Goal: Information Seeking & Learning: Learn about a topic

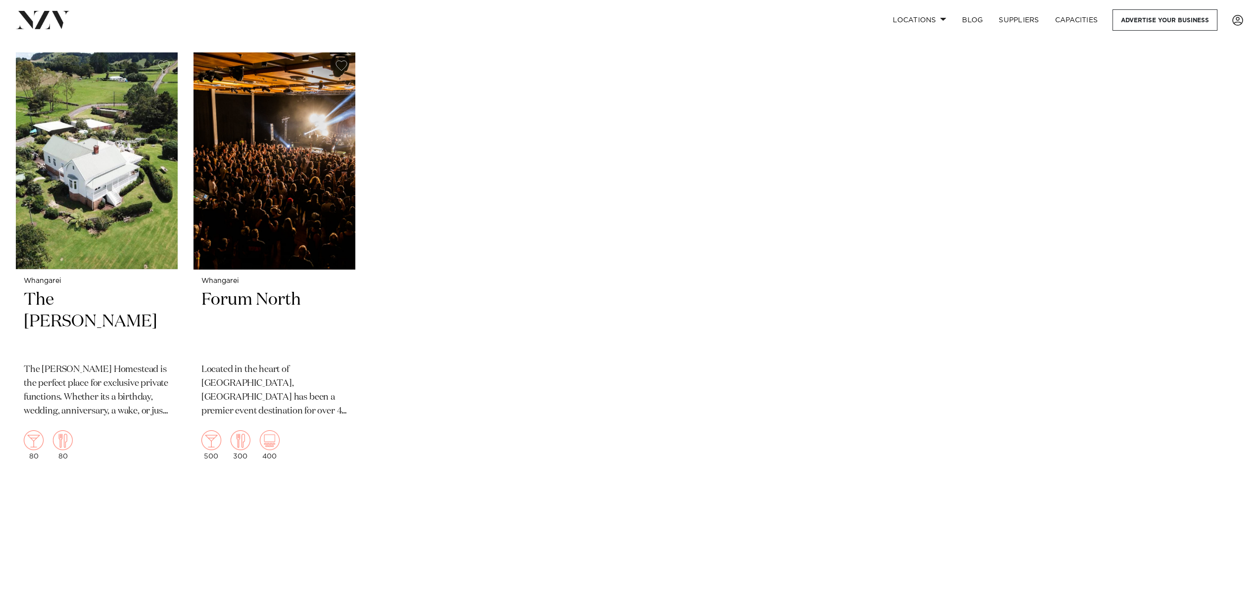
scroll to position [212, 0]
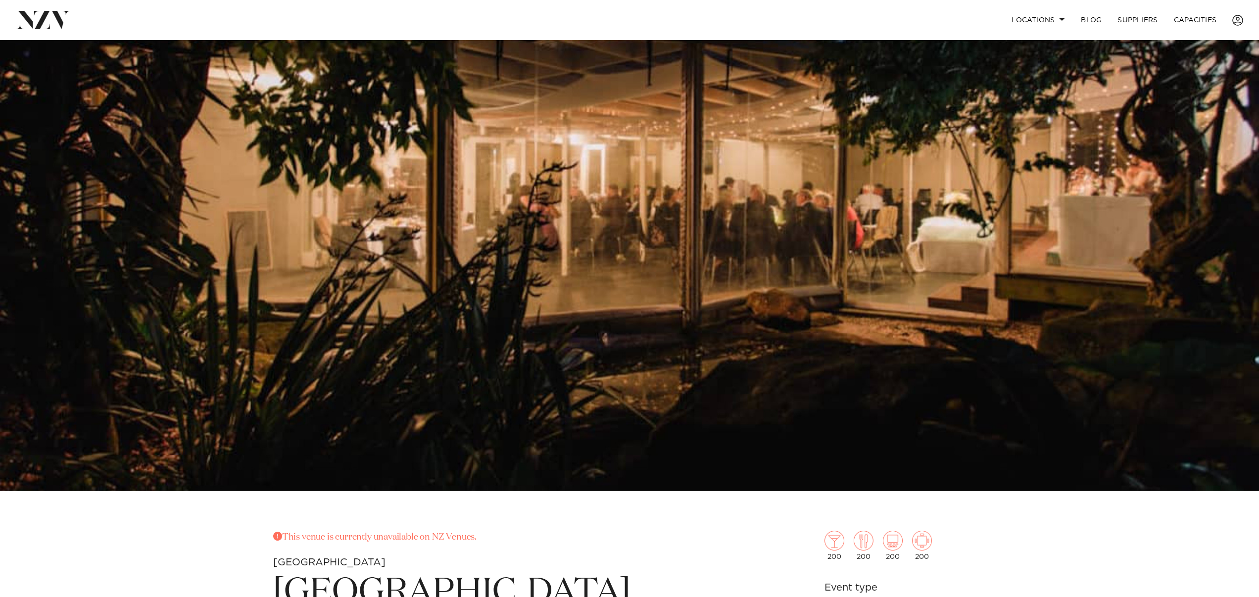
scroll to position [139, 0]
click at [1016, 18] on link "Locations" at bounding box center [1038, 19] width 69 height 21
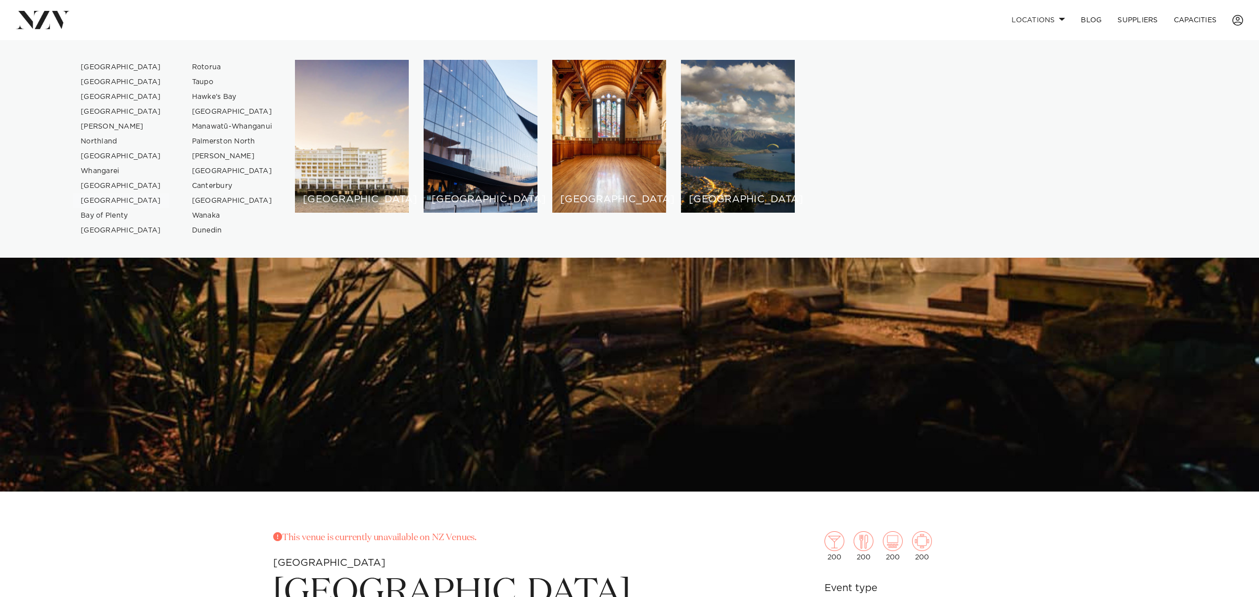
click at [93, 199] on link "[GEOGRAPHIC_DATA]" at bounding box center [121, 201] width 97 height 15
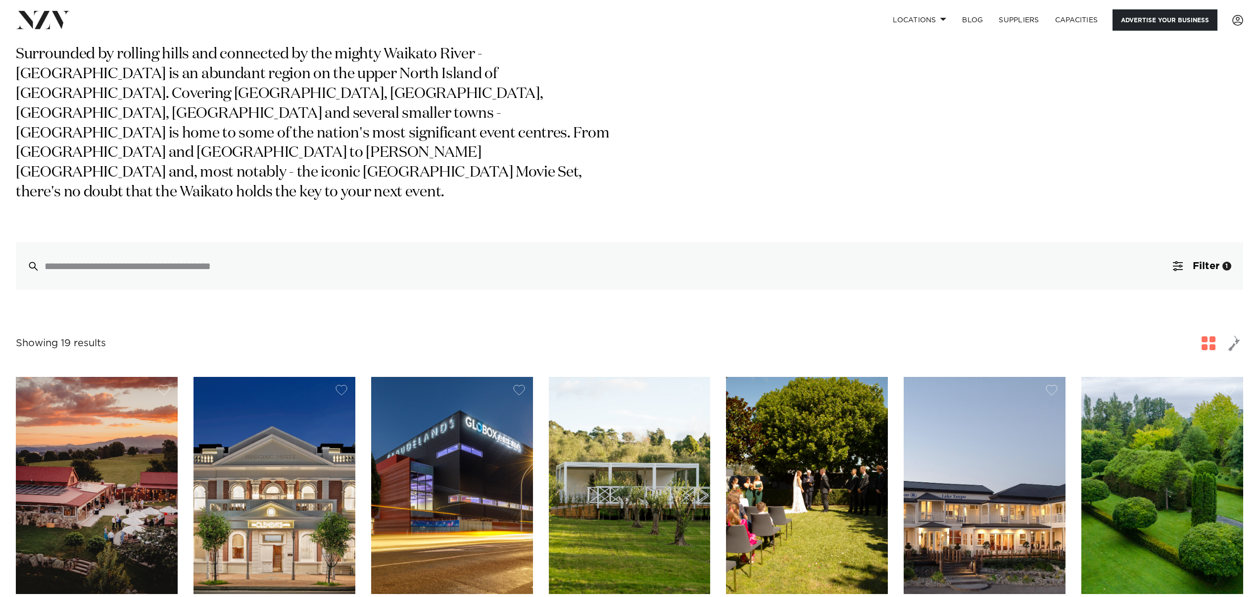
scroll to position [79, 0]
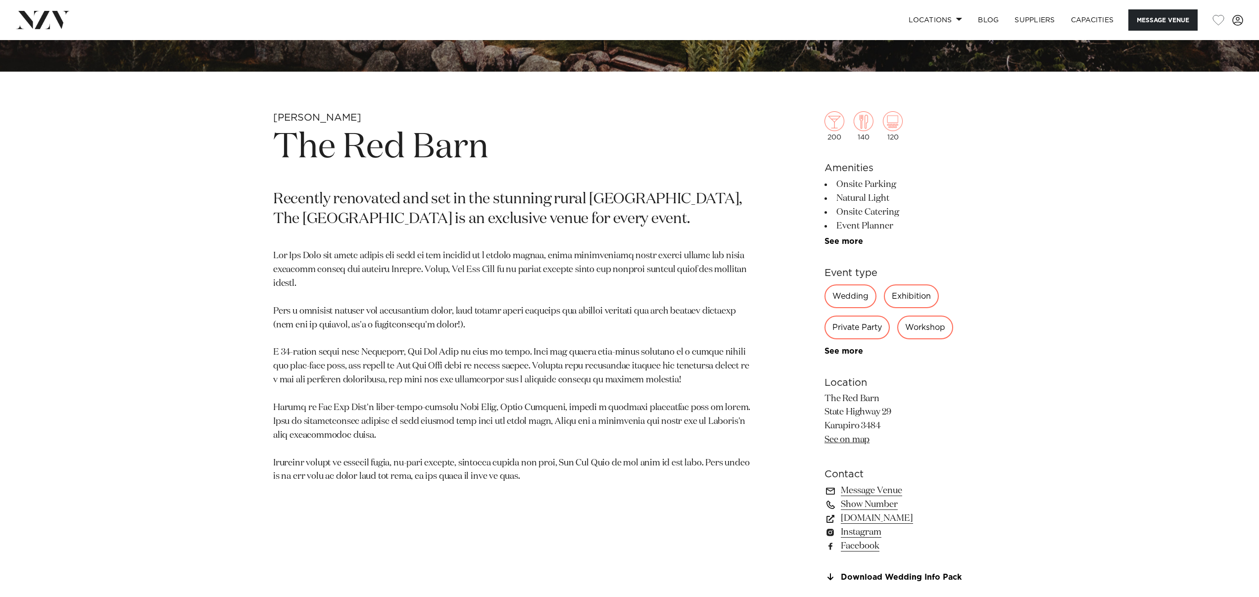
scroll to position [566, 0]
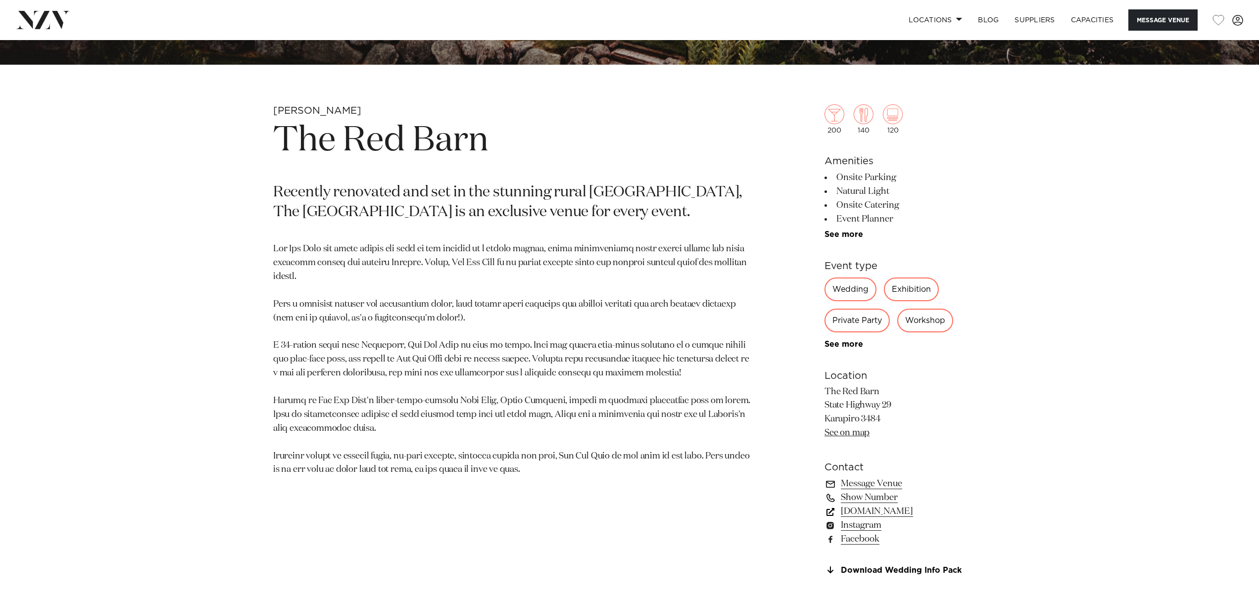
click at [909, 517] on link "www.redbarn.co.nz" at bounding box center [904, 512] width 161 height 14
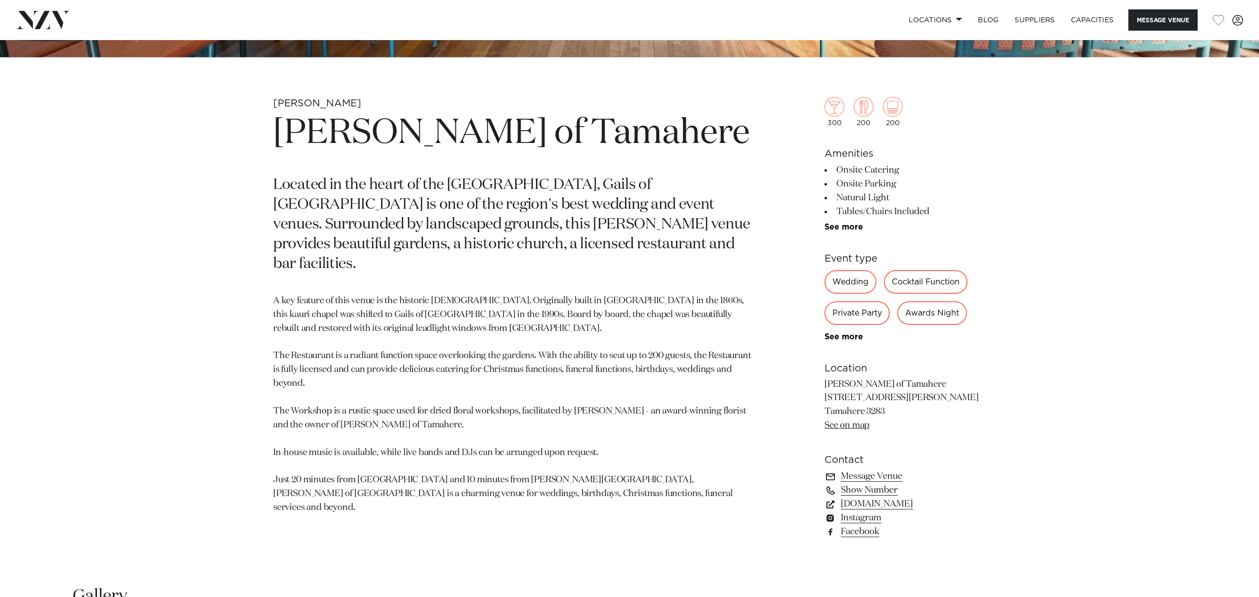
scroll to position [576, 0]
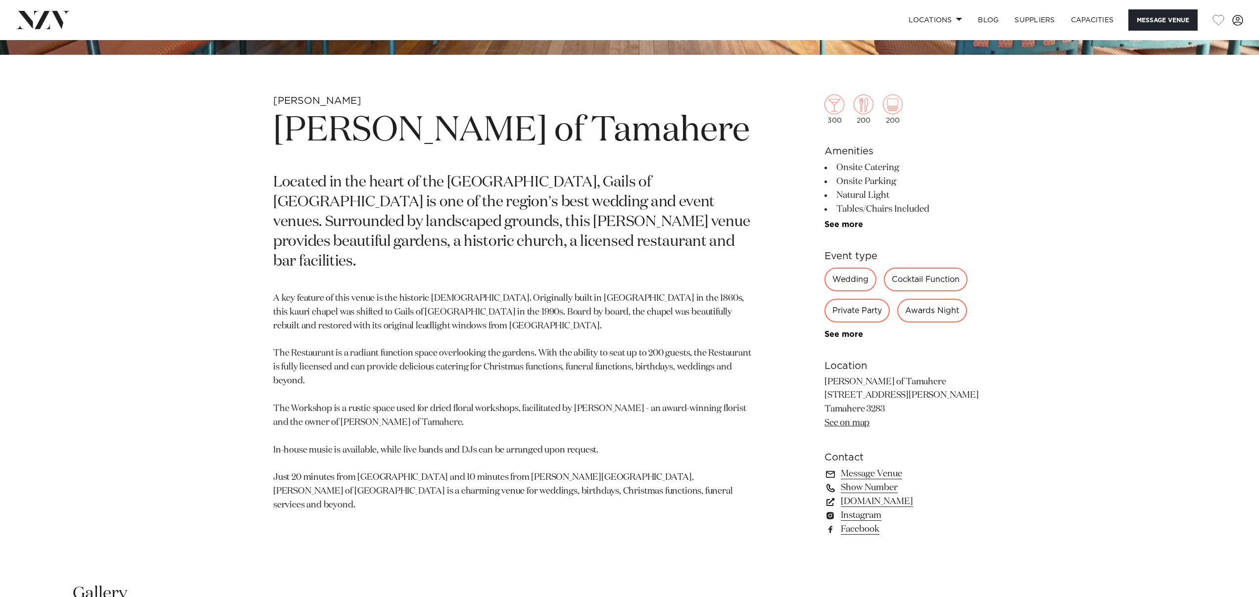
click at [914, 500] on link "www.gailstamahere.co.nz" at bounding box center [904, 502] width 161 height 14
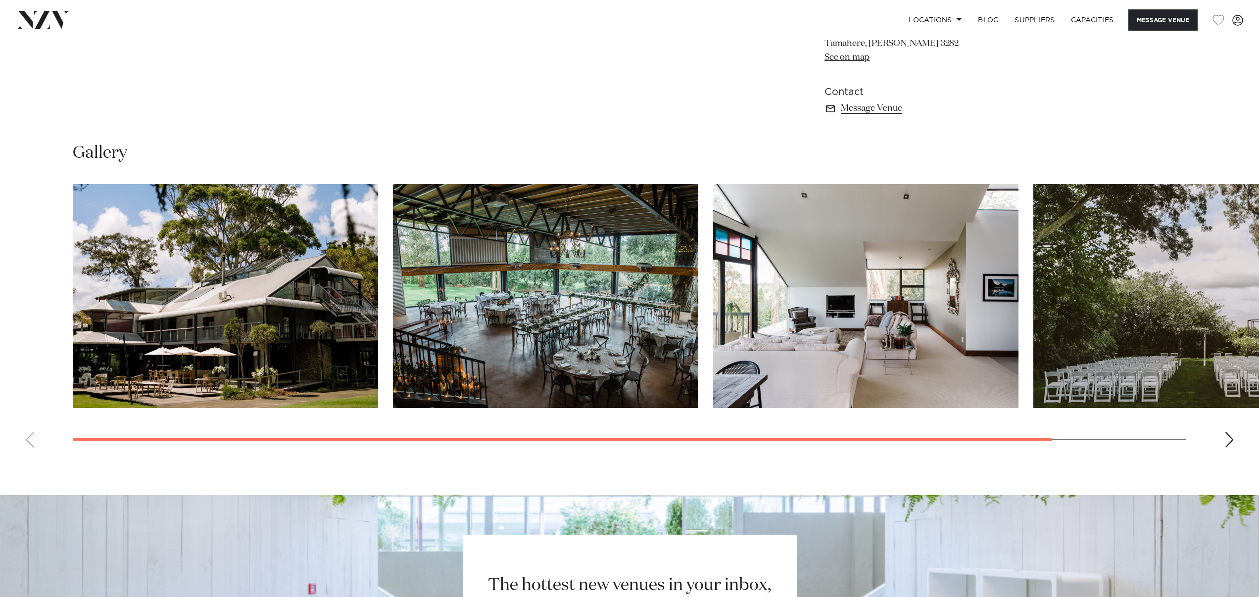
scroll to position [858, 0]
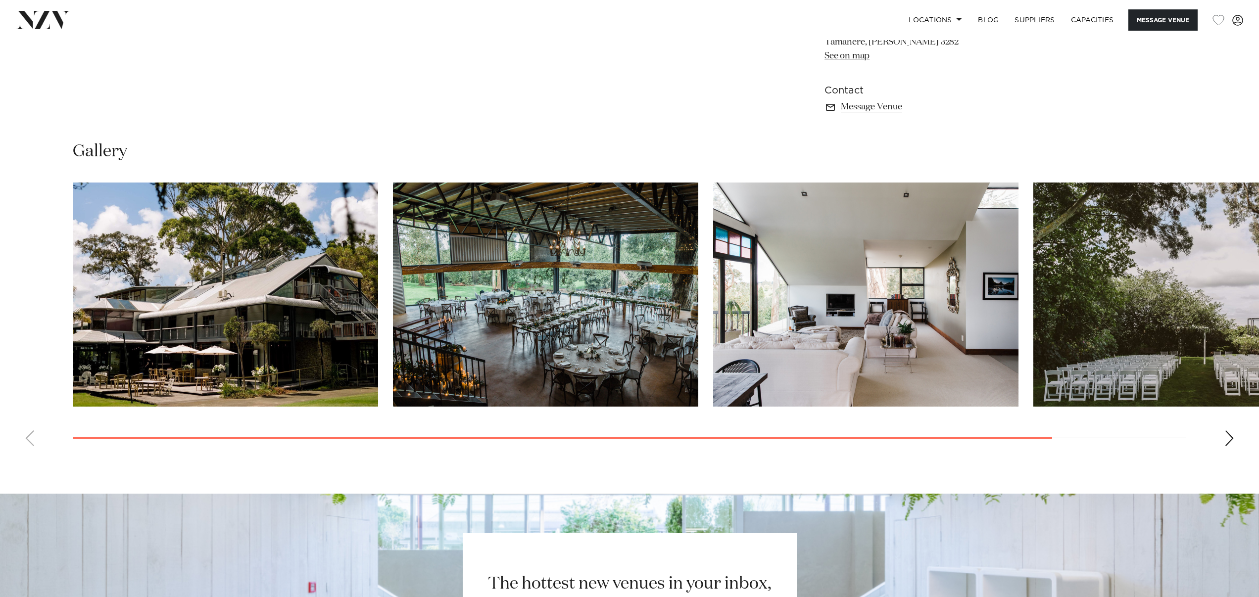
click at [1226, 435] on div "Next slide" at bounding box center [1229, 439] width 10 height 16
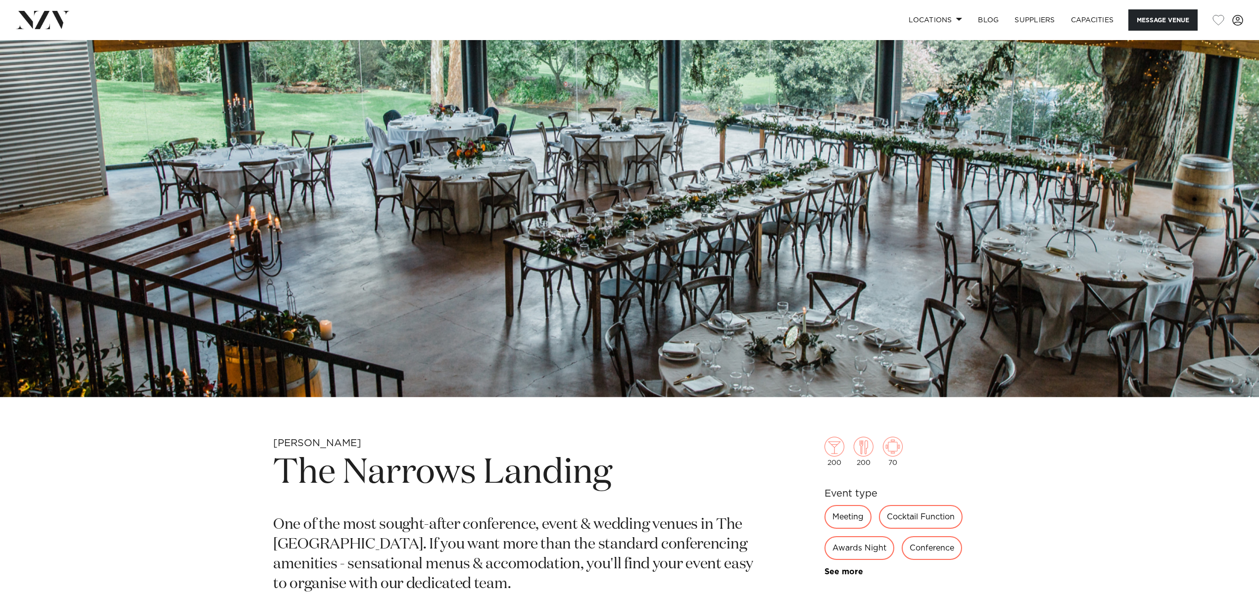
scroll to position [264, 0]
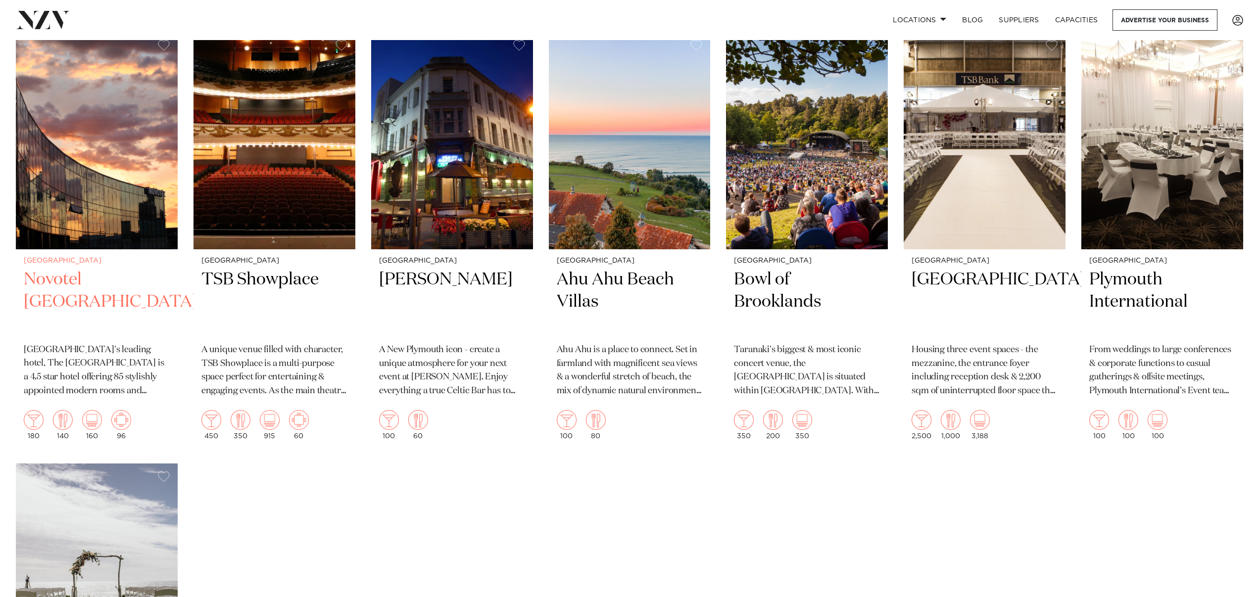
scroll to position [348, 0]
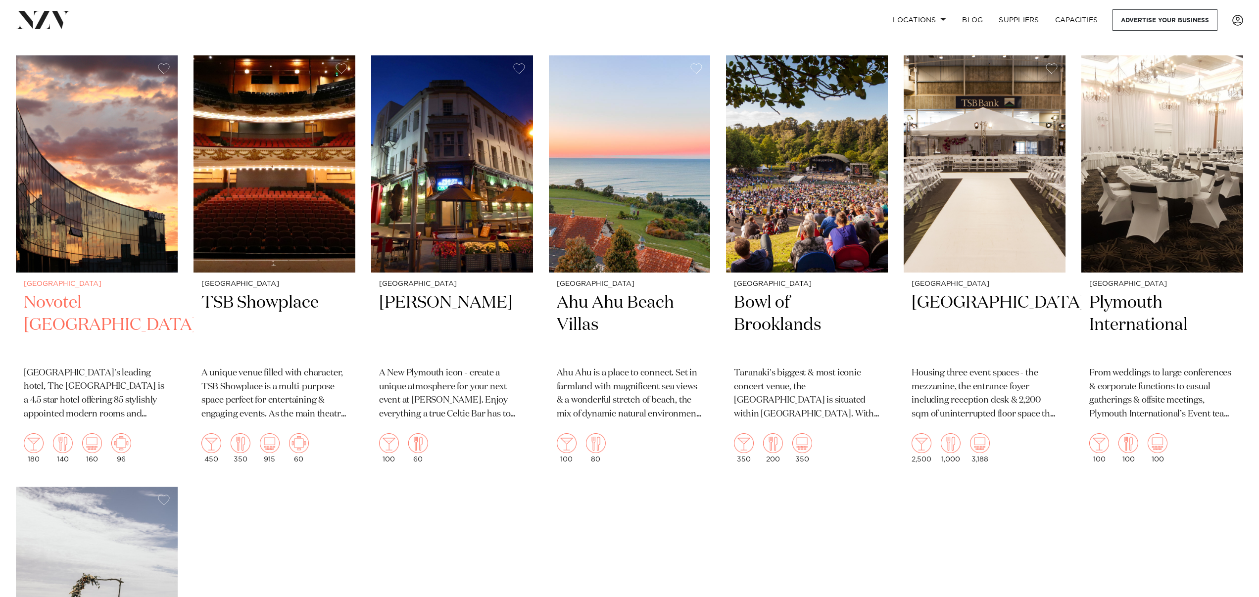
click at [102, 194] on img at bounding box center [97, 163] width 162 height 217
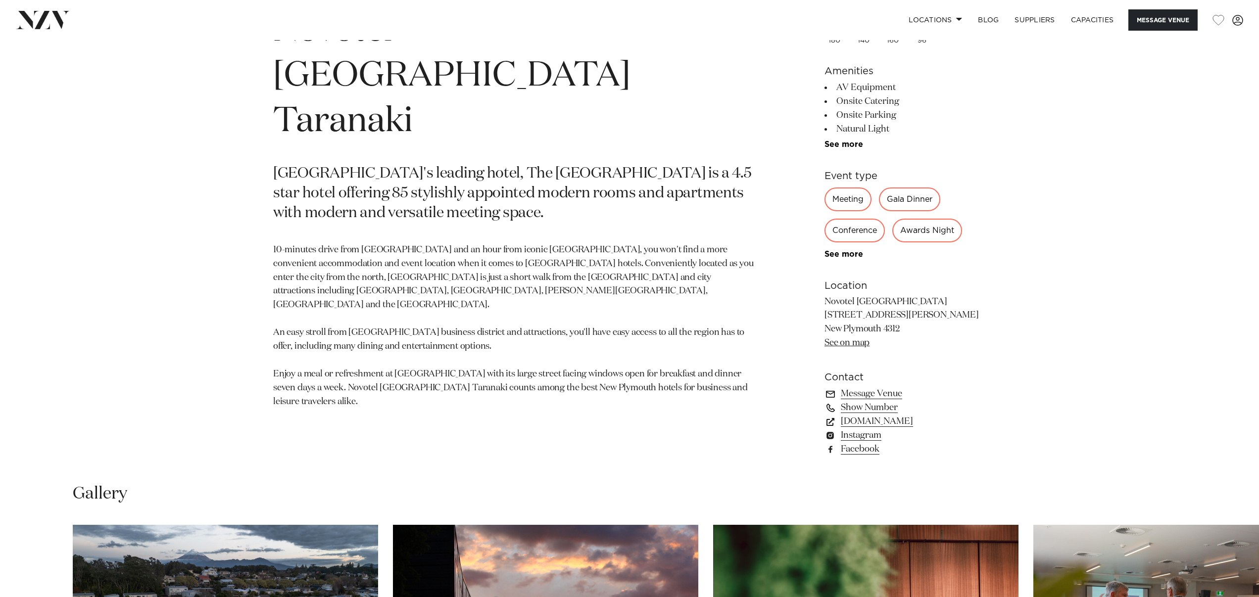
scroll to position [671, 0]
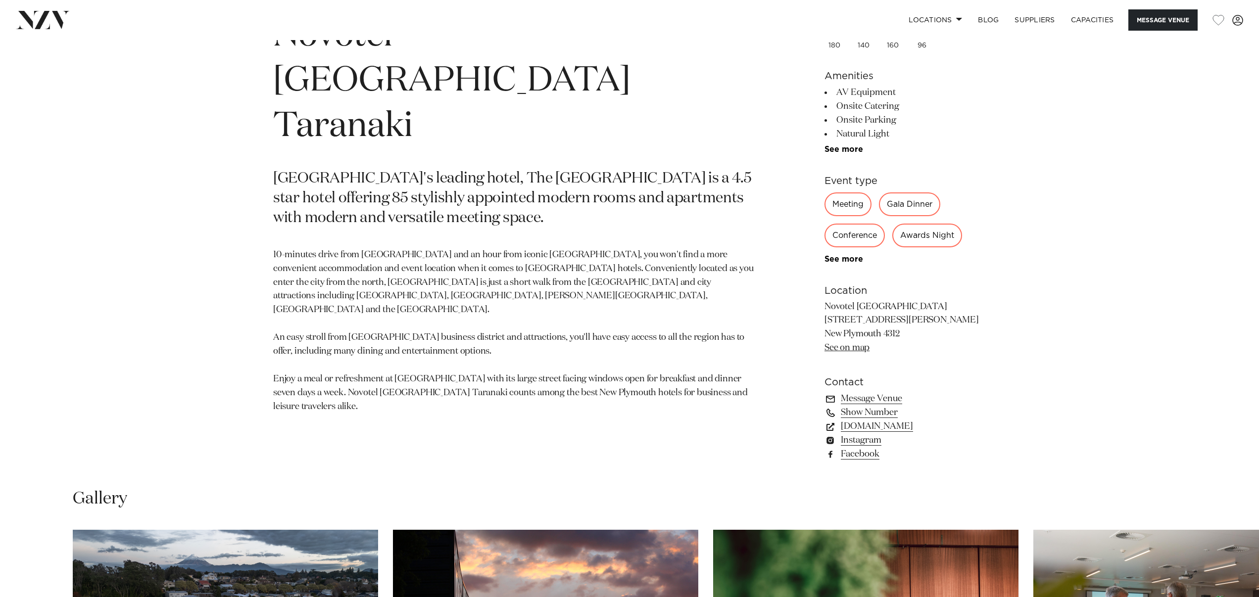
click at [967, 356] on p "Novotel New Plymouth 48 Hobson Street New Plymouth 4312 See on map" at bounding box center [904, 327] width 161 height 55
click at [924, 425] on link "novotelnewplymouth.com" at bounding box center [904, 427] width 161 height 14
